Goal: Find contact information: Find contact information

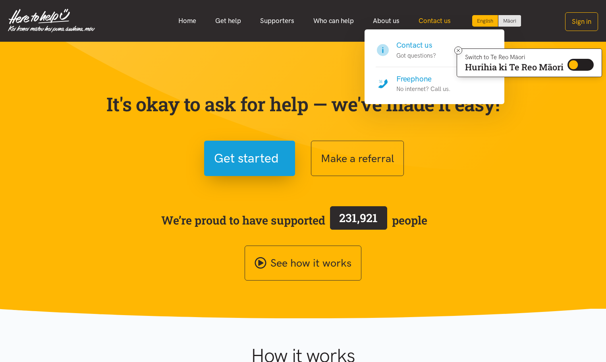
click at [446, 19] on link "Contact us" at bounding box center [434, 20] width 51 height 17
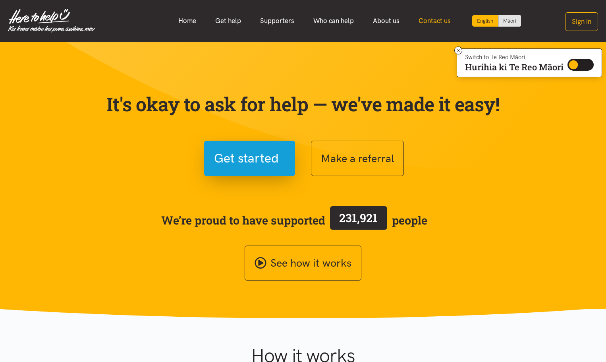
click at [446, 19] on link "Contact us" at bounding box center [434, 20] width 51 height 17
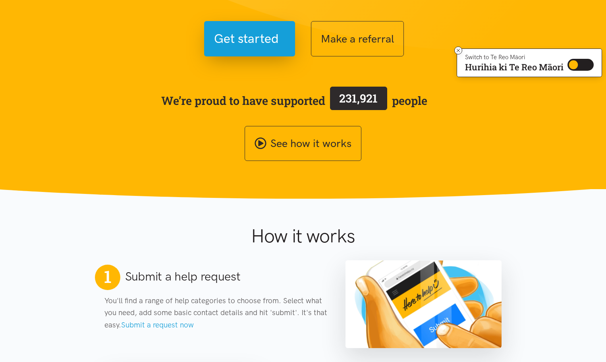
scroll to position [42, 0]
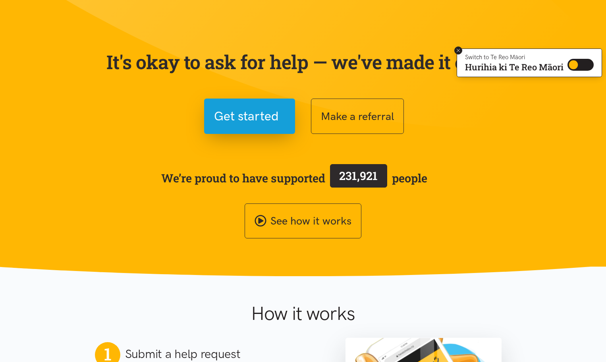
click at [456, 52] on icon at bounding box center [459, 51] width 6 height 6
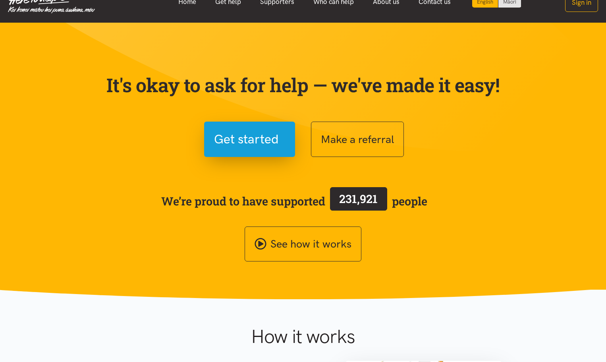
scroll to position [0, 0]
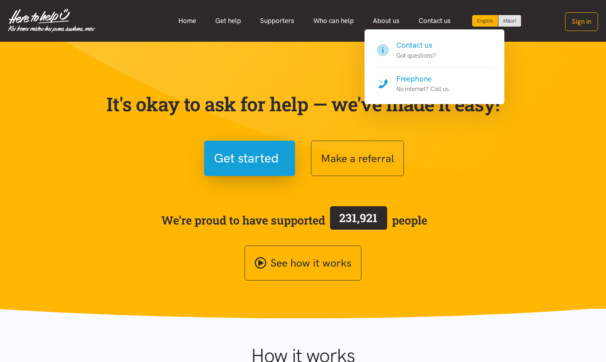
click at [410, 42] on h4 "Contact us" at bounding box center [417, 45] width 40 height 11
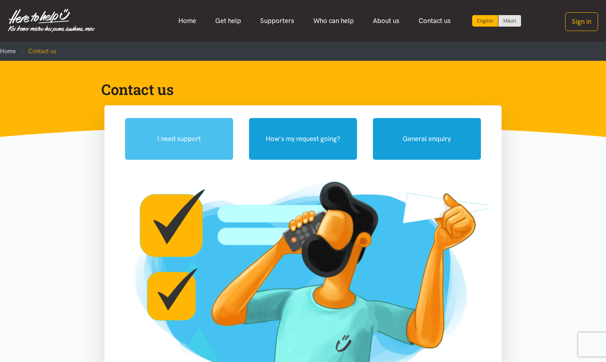
click at [184, 133] on button "I need support" at bounding box center [179, 139] width 108 height 42
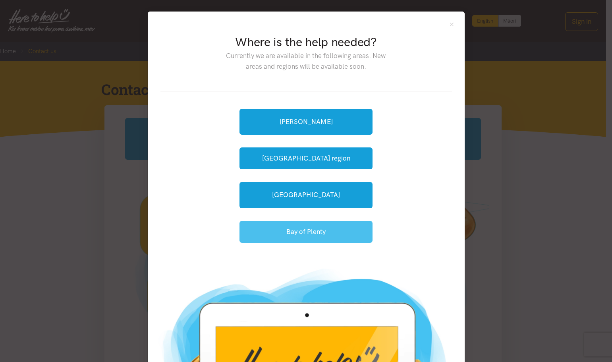
click at [316, 228] on button "Bay of Plenty" at bounding box center [306, 232] width 133 height 22
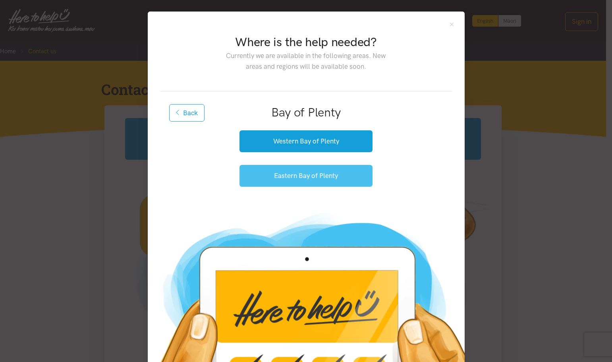
click at [310, 172] on button "Eastern Bay of Plenty" at bounding box center [306, 176] width 133 height 22
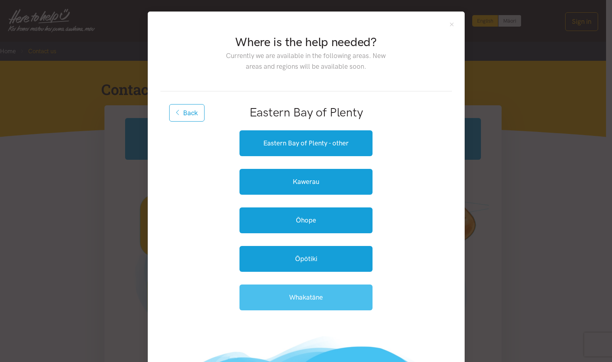
click at [329, 297] on link "Whakatāne" at bounding box center [306, 298] width 133 height 26
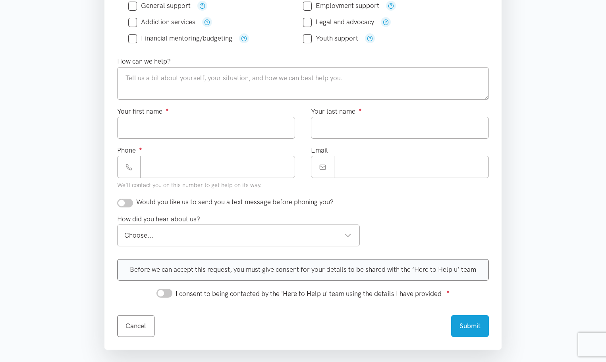
scroll to position [238, 0]
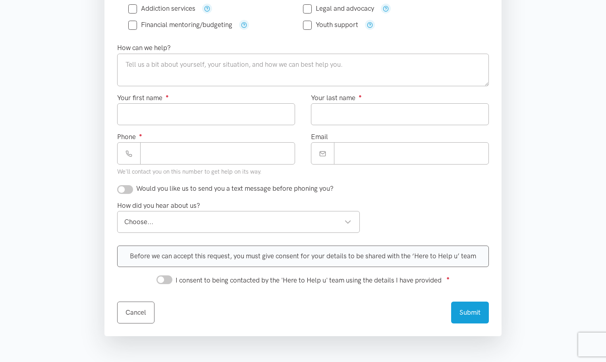
click at [275, 225] on div "Choose..." at bounding box center [237, 222] width 227 height 11
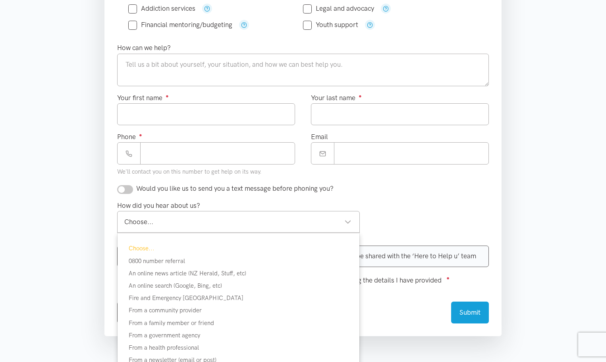
click at [472, 197] on div "Would you like us to send you a text message before phoning you?" at bounding box center [303, 191] width 388 height 17
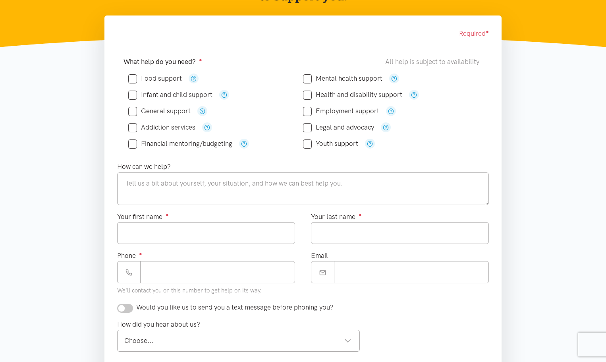
scroll to position [0, 0]
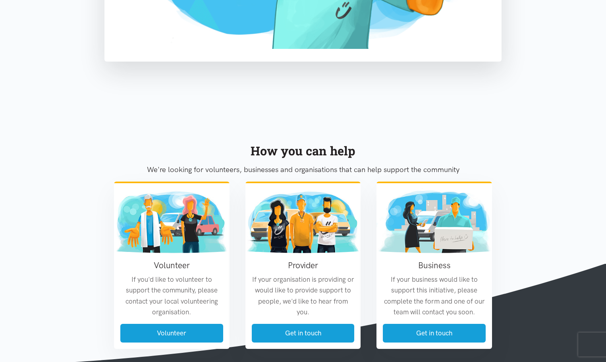
scroll to position [445, 0]
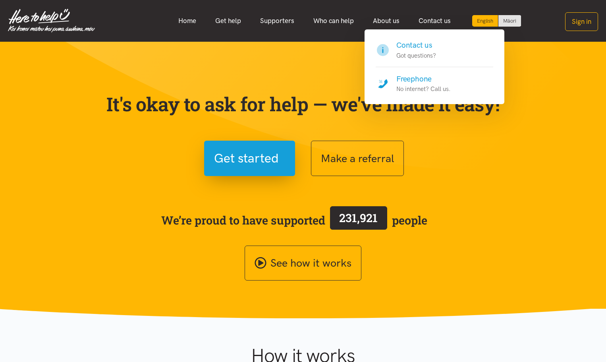
click at [411, 79] on h4 "Freephone" at bounding box center [424, 79] width 54 height 11
